Goal: Transaction & Acquisition: Purchase product/service

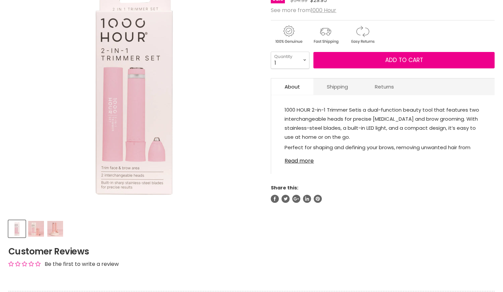
scroll to position [118, 0]
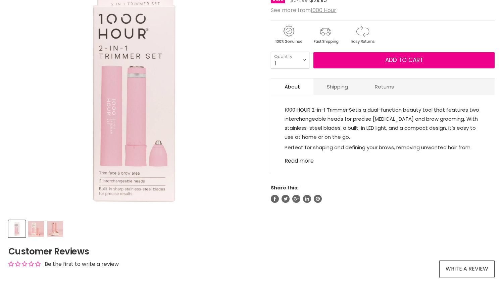
click at [132, 115] on img "1000 Hour 2-in-1 Trimmer Set image. Click or Scroll to Zoom." at bounding box center [133, 88] width 250 height 250
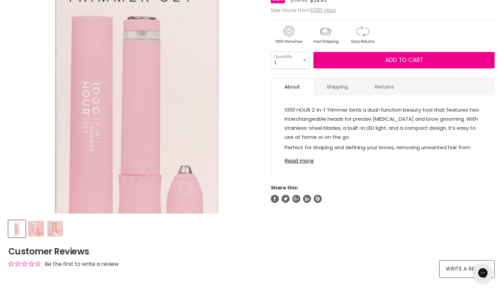
scroll to position [0, 0]
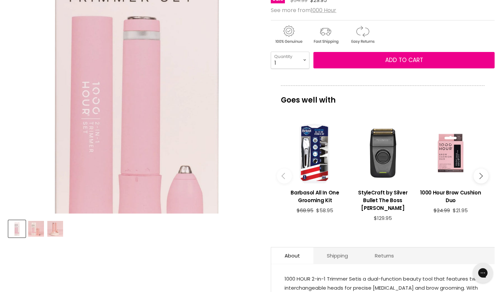
click at [132, 115] on img "1000 Hour 2-in-1 Trimmer Set image. Click or Scroll to Zoom." at bounding box center [135, 61] width 501 height 501
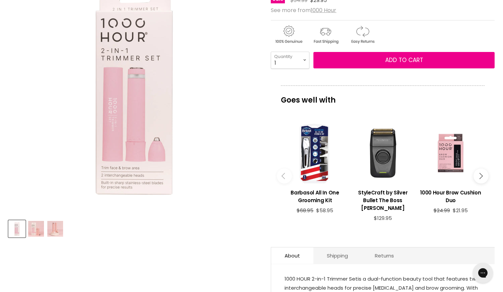
click at [30, 230] on img "Product thumbnails" at bounding box center [36, 229] width 16 height 16
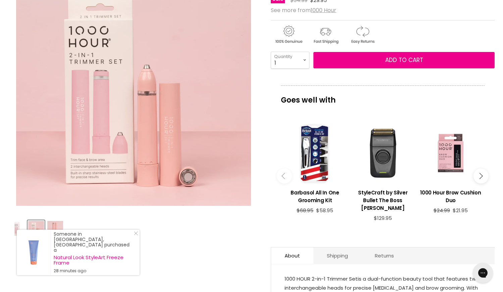
click at [60, 224] on img "Product thumbnails" at bounding box center [55, 229] width 16 height 16
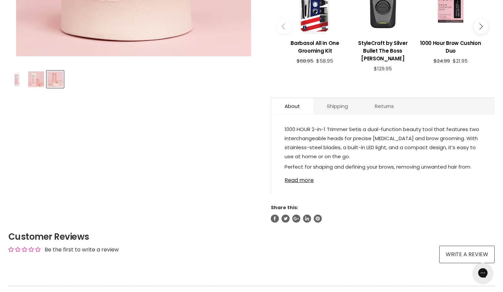
scroll to position [267, 0]
click at [308, 182] on link "Read more" at bounding box center [382, 179] width 197 height 10
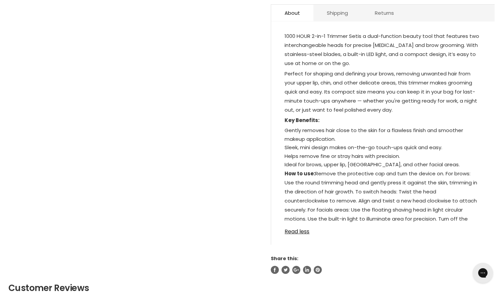
scroll to position [362, 0]
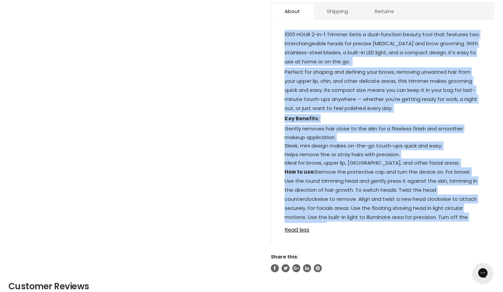
drag, startPoint x: 284, startPoint y: 34, endPoint x: 434, endPoint y: 211, distance: 231.6
click at [454, 217] on div "1000 HOUR 2-in-1 Trimmer Set is a dual-function beauty tool that features two i…" at bounding box center [382, 126] width 197 height 193
copy div "3168 LORE 0-ip-2 Dolorsi Ame co a elit-seddoeiu tempor inci utla etdolore mag a…"
